Goal: Navigation & Orientation: Find specific page/section

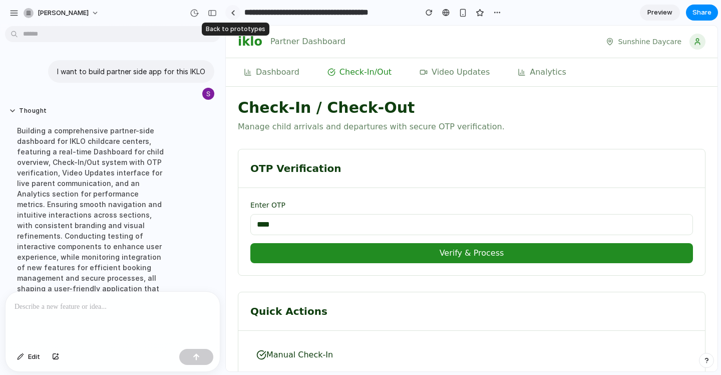
scroll to position [178, 0]
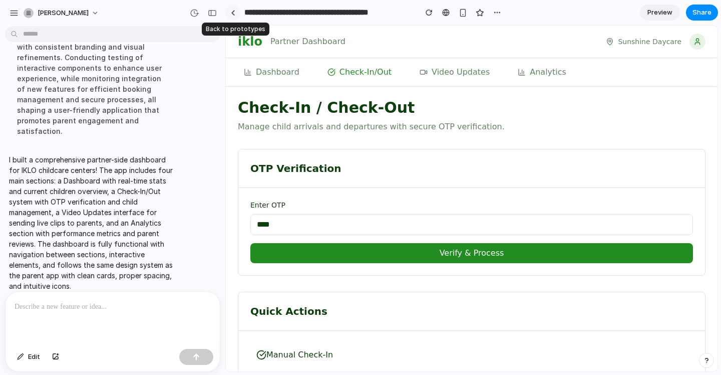
click at [233, 12] on div at bounding box center [233, 13] width 5 height 6
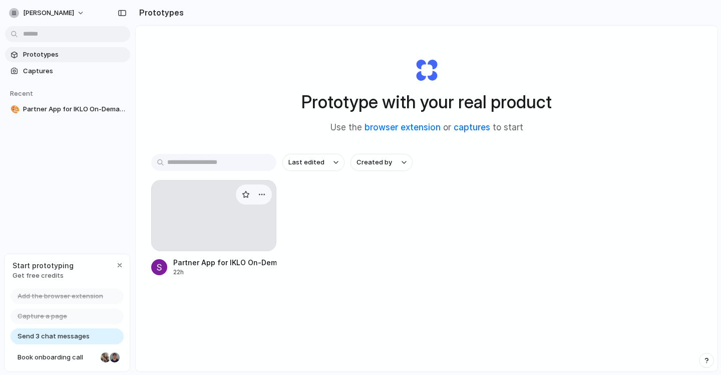
click at [211, 204] on div at bounding box center [213, 215] width 125 height 71
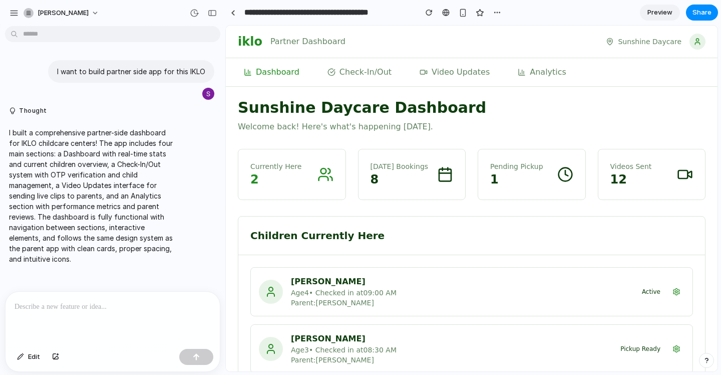
click at [666, 6] on link "Preview" at bounding box center [660, 13] width 40 height 16
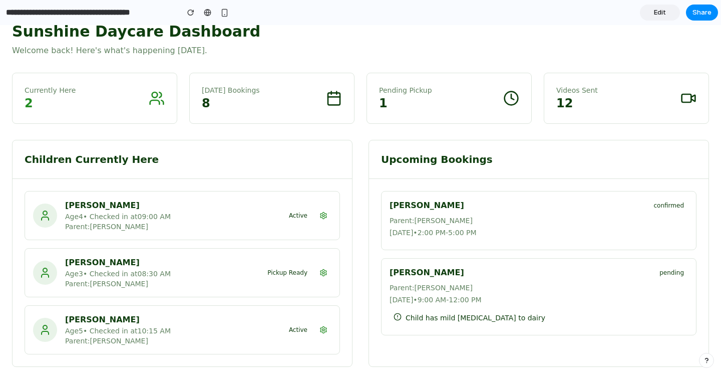
scroll to position [80, 0]
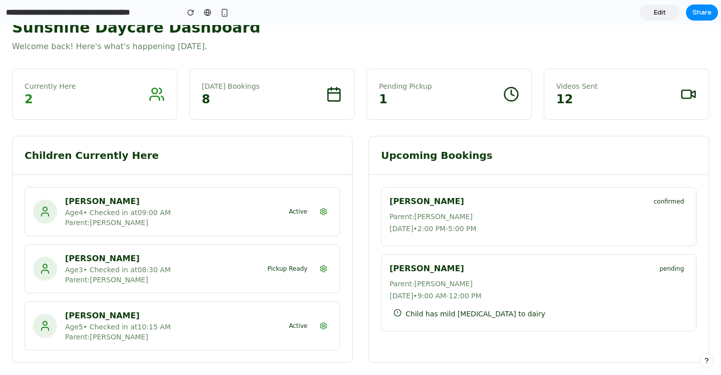
click at [364, 173] on div "Children Currently Here [PERSON_NAME] Age [DEMOGRAPHIC_DATA] • Checked in at 09…" at bounding box center [360, 249] width 697 height 227
